Goal: Task Accomplishment & Management: Manage account settings

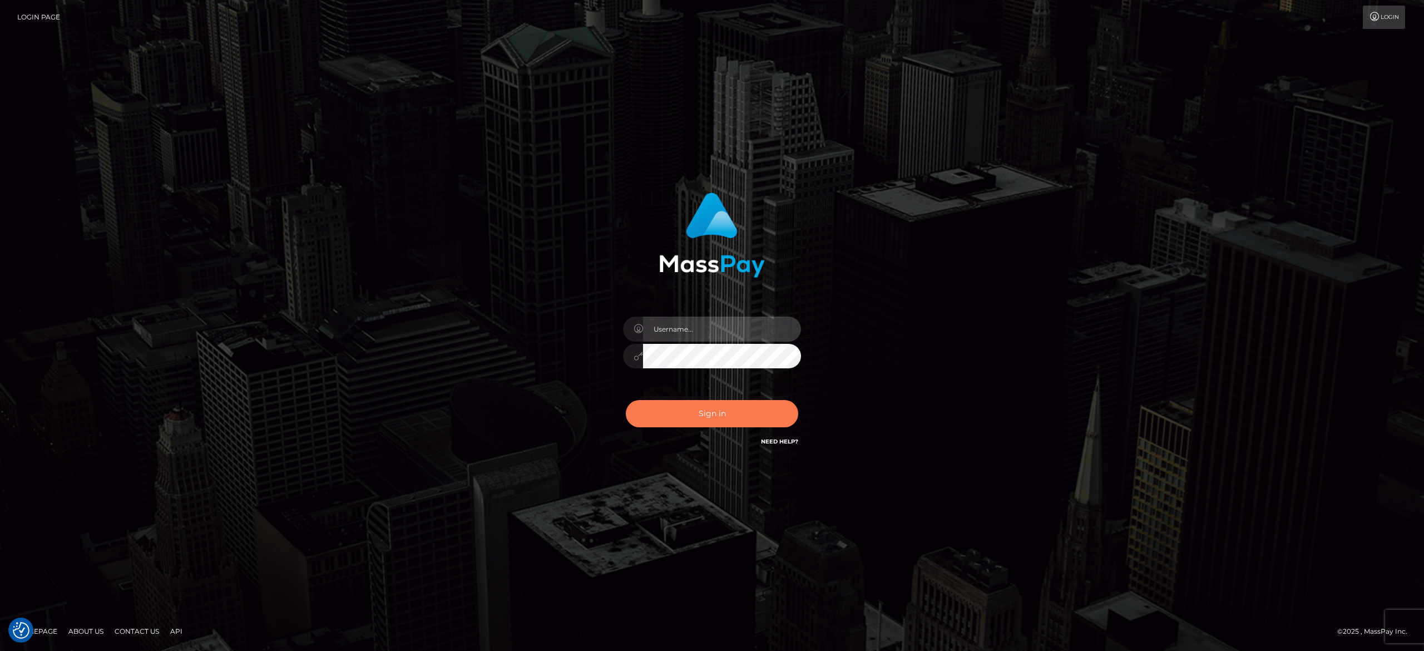
type input "[PERSON_NAME].[PERSON_NAME]"
click at [686, 418] on button "Sign in" at bounding box center [712, 413] width 172 height 27
type input "[PERSON_NAME].[PERSON_NAME]"
click at [697, 423] on button "Sign in" at bounding box center [712, 413] width 172 height 27
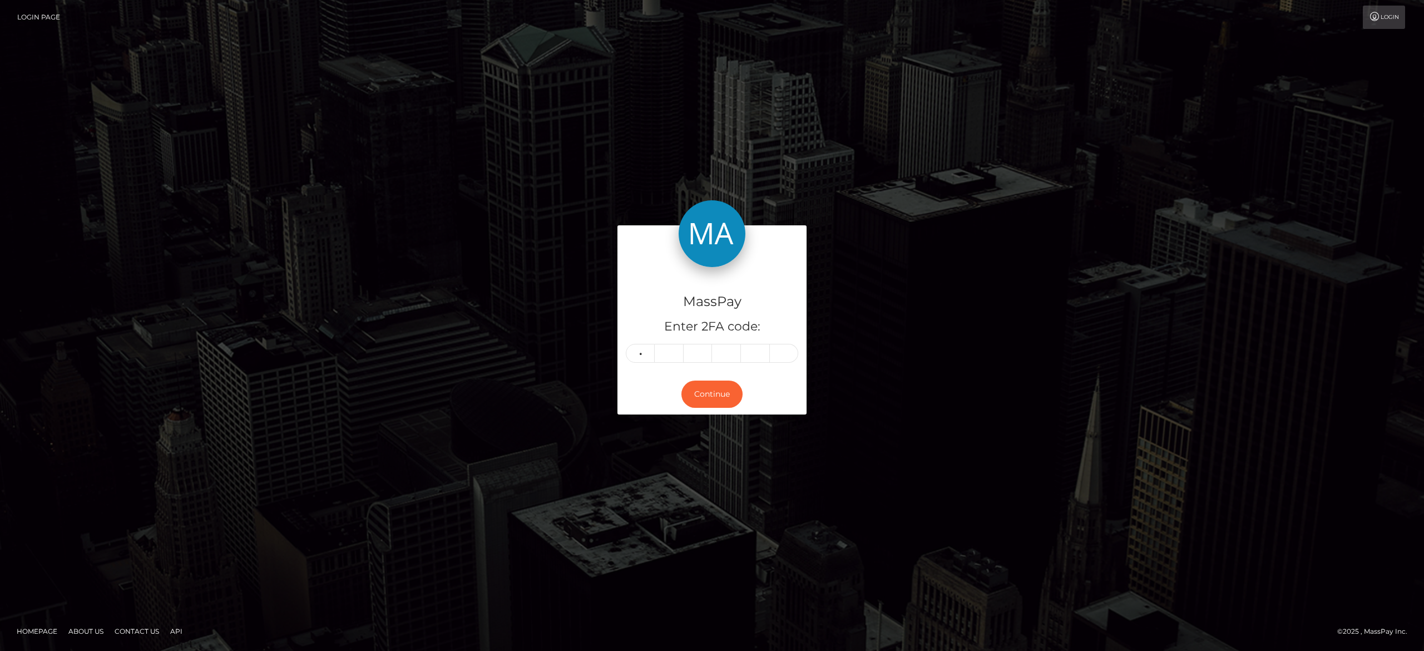
type input "5"
type input "6"
type input "0"
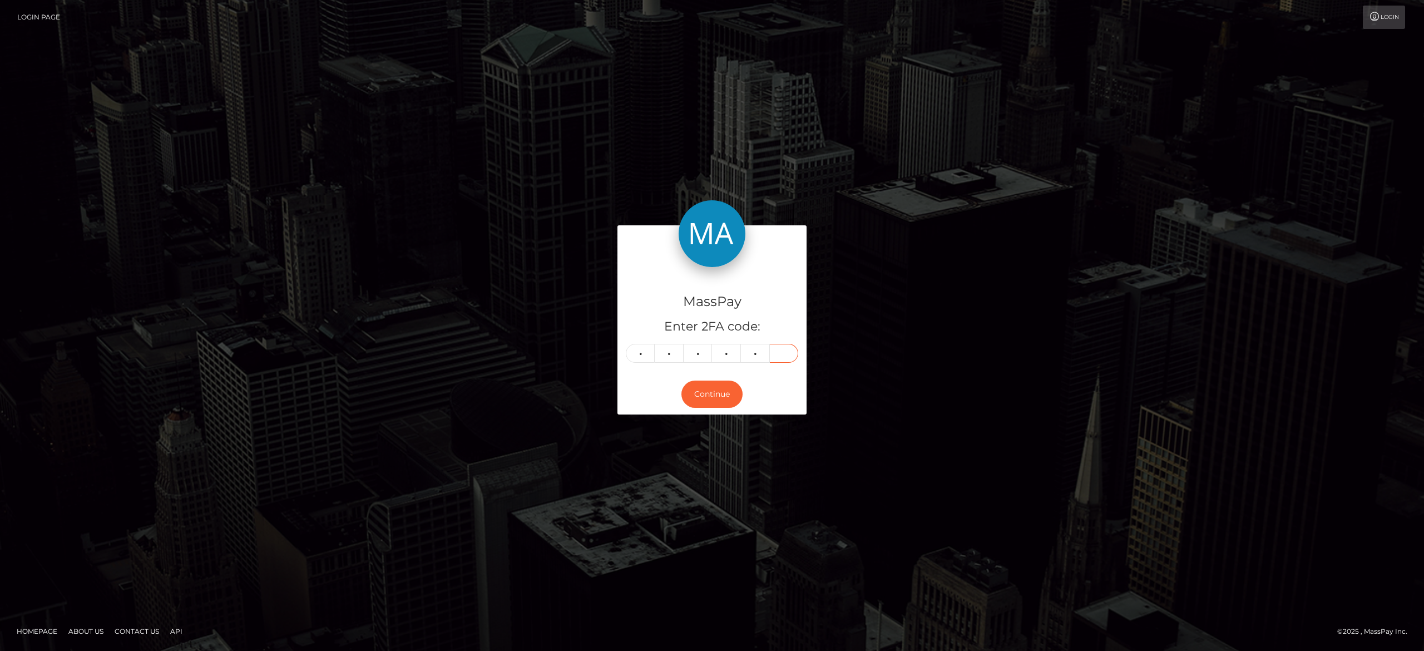
type input "7"
